Goal: Transaction & Acquisition: Download file/media

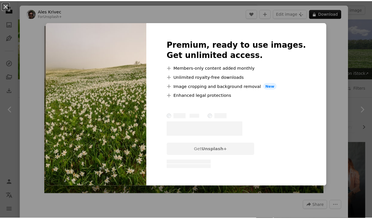
scroll to position [86, 0]
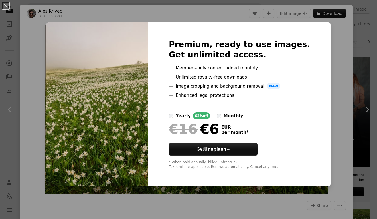
click at [342, 36] on div "An X shape Premium, ready to use images. Get unlimited access. A plus sign Memb…" at bounding box center [188, 109] width 377 height 219
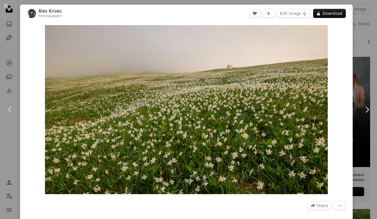
click at [355, 29] on div "An X shape Chevron left Chevron right Ales Krivec For Unsplash+ A heart A plus …" at bounding box center [188, 109] width 377 height 219
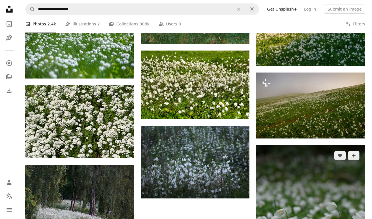
scroll to position [629, 0]
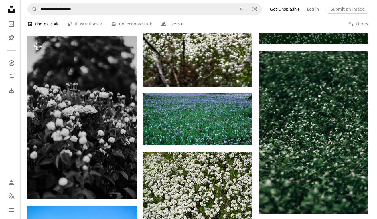
scroll to position [1459, 0]
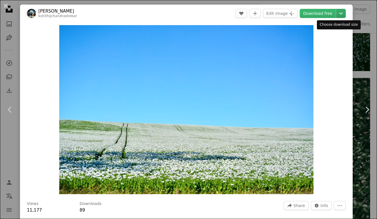
click at [336, 13] on icon "Chevron down" at bounding box center [340, 13] width 9 height 7
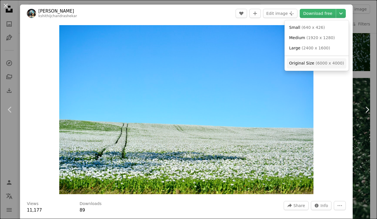
click at [294, 61] on span "Original Size" at bounding box center [301, 63] width 25 height 5
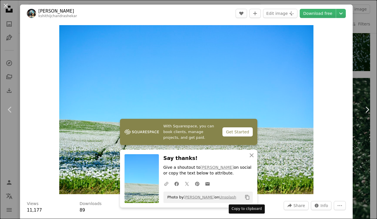
click at [245, 200] on icon "Copy content" at bounding box center [247, 197] width 5 height 5
click at [174, 198] on span "Photo by [PERSON_NAME] on Unsplash" at bounding box center [200, 197] width 72 height 9
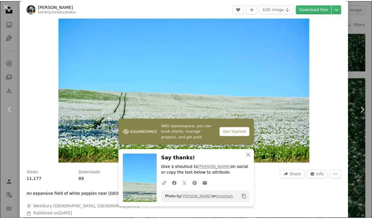
scroll to position [29, 0]
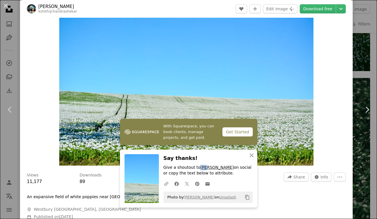
drag, startPoint x: 193, startPoint y: 168, endPoint x: 200, endPoint y: 170, distance: 7.4
click at [200, 170] on p "Give a shoutout to [PERSON_NAME] on social or copy the text below to attribute." at bounding box center [207, 170] width 89 height 11
drag, startPoint x: 170, startPoint y: 195, endPoint x: 168, endPoint y: 197, distance: 3.3
click at [170, 196] on span "Photo by [PERSON_NAME] on Unsplash" at bounding box center [200, 197] width 72 height 9
drag, startPoint x: 166, startPoint y: 197, endPoint x: 239, endPoint y: 204, distance: 73.2
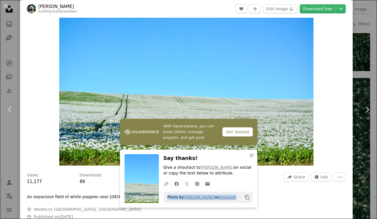
click at [239, 204] on div "An X shape Close Say thanks! Give a shoutout to [PERSON_NAME] on social or copy…" at bounding box center [188, 179] width 137 height 58
copy span "Photo by [PERSON_NAME] on Unsplash"
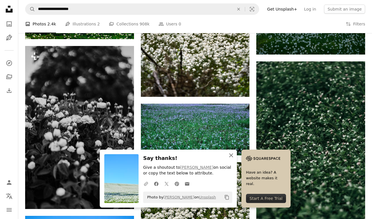
click at [235, 153] on icon "An X shape" at bounding box center [231, 155] width 7 height 7
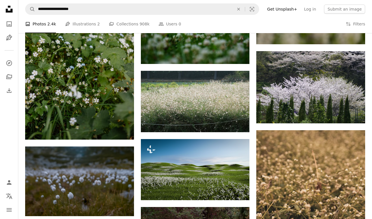
scroll to position [2603, 0]
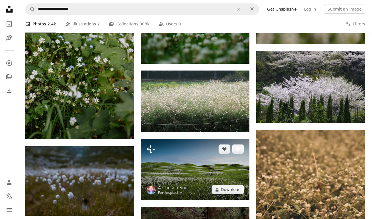
click at [207, 139] on img at bounding box center [195, 169] width 109 height 61
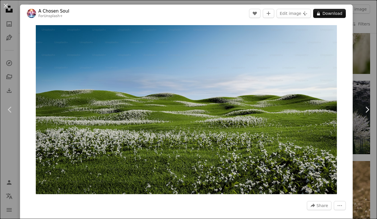
click at [358, 45] on div "An X shape Chevron left Chevron right A Chosen Soul For Unsplash+ A heart A plu…" at bounding box center [188, 109] width 377 height 219
